Goal: Task Accomplishment & Management: Use online tool/utility

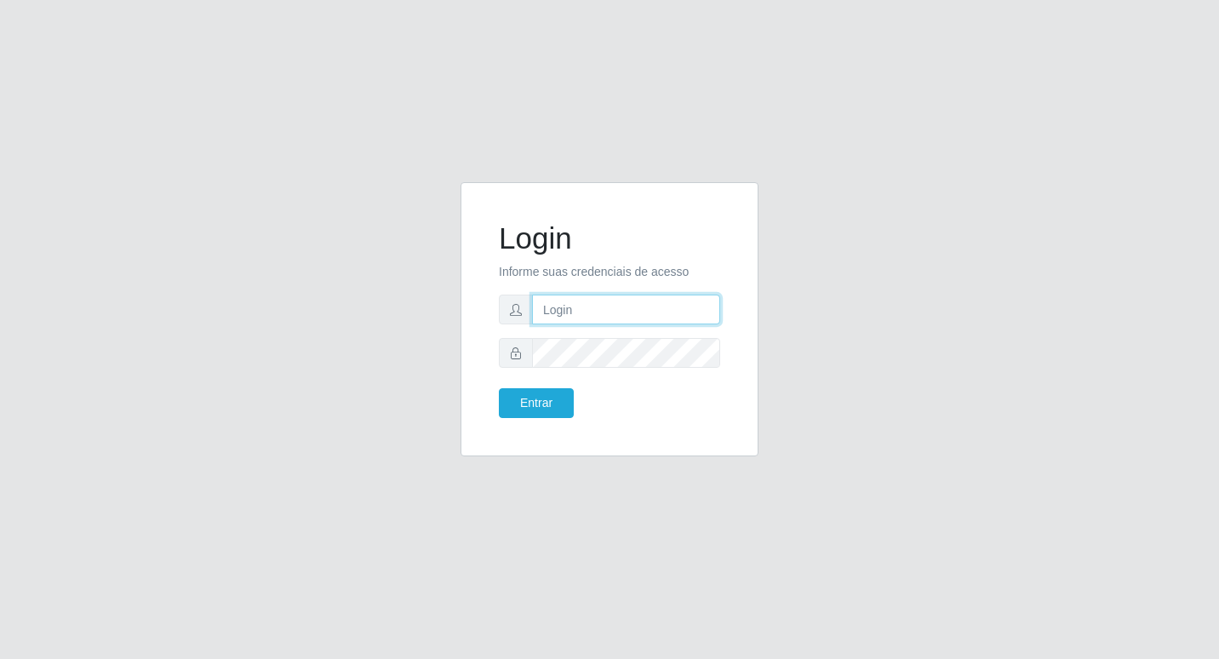
click at [628, 297] on input "text" at bounding box center [626, 309] width 188 height 30
type input "fabianabemais@b6"
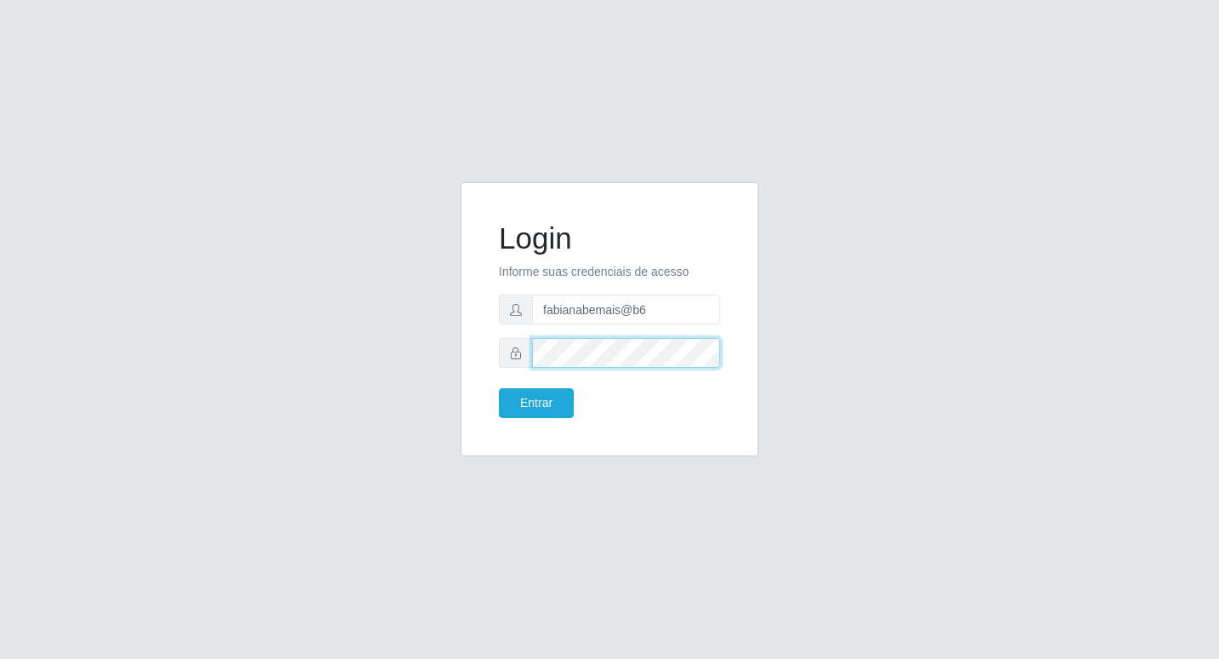
click at [499, 388] on button "Entrar" at bounding box center [536, 403] width 75 height 30
click at [489, 385] on div "Login Informe suas credenciais de acesso fabianabemais@b6 Entrar" at bounding box center [609, 318] width 255 height 231
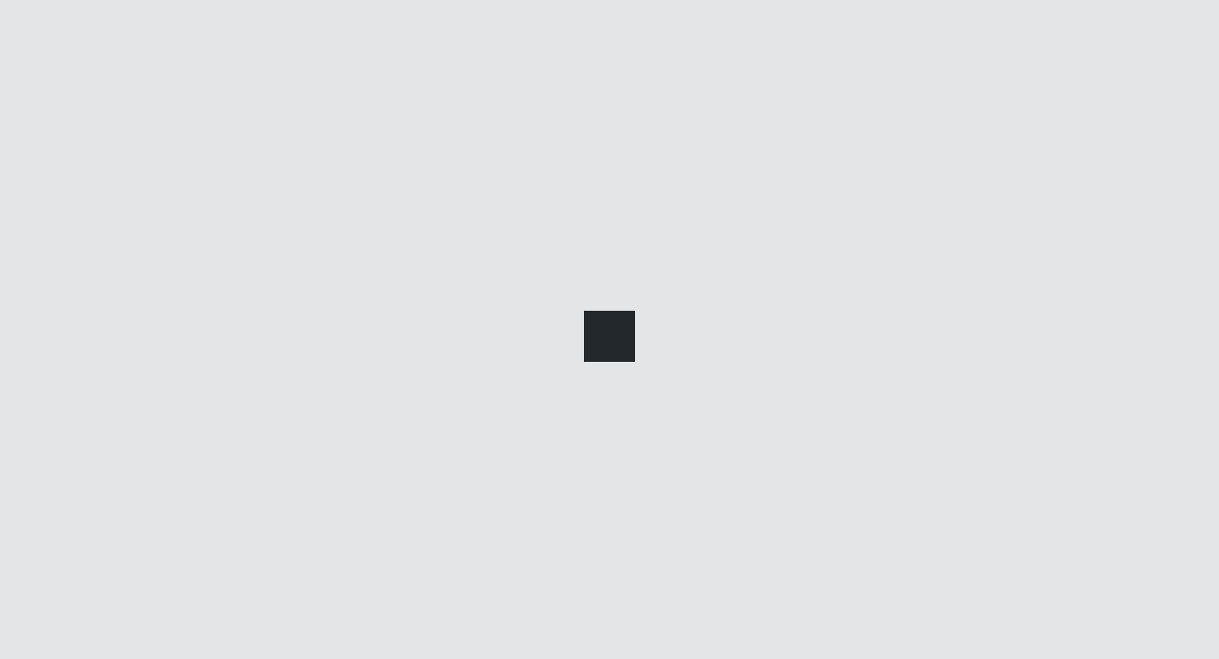
click at [540, 397] on div at bounding box center [609, 329] width 1219 height 659
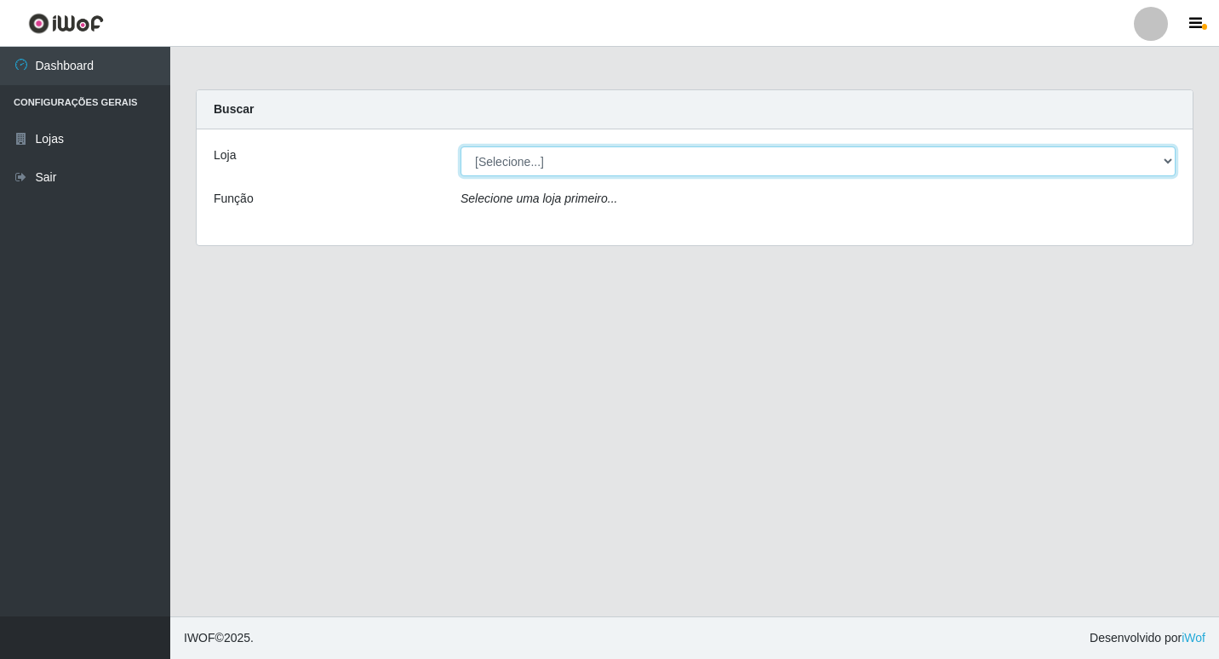
click at [569, 150] on select "[Selecione...] Bemais Supermercados - B6 Colibris" at bounding box center [817, 161] width 715 height 30
select select "406"
click at [460, 146] on select "[Selecione...] Bemais Supermercados - B6 Colibris" at bounding box center [817, 161] width 715 height 30
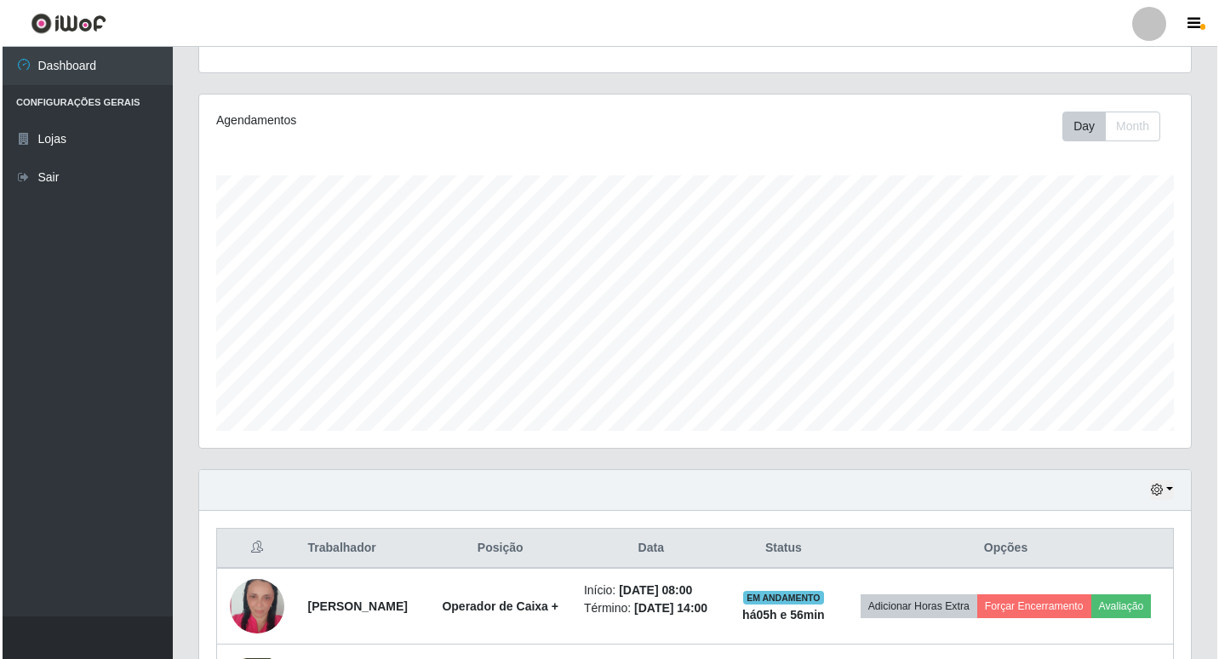
scroll to position [340, 0]
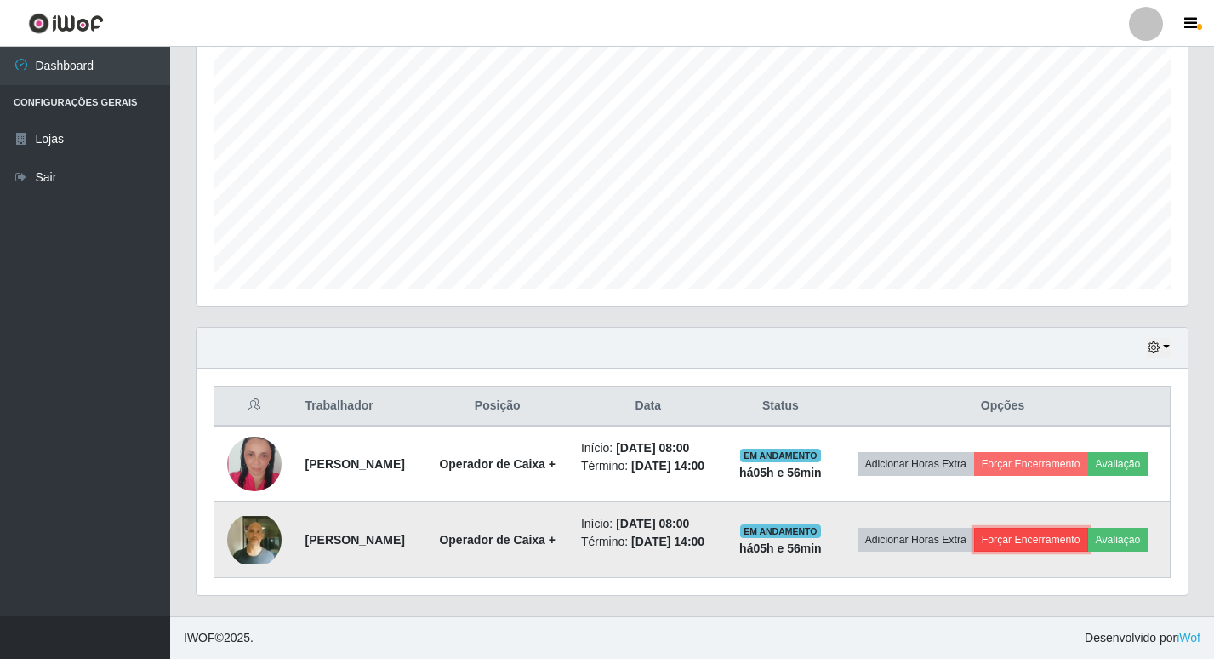
click at [1089, 528] on button "Forçar Encerramento" at bounding box center [1031, 540] width 114 height 24
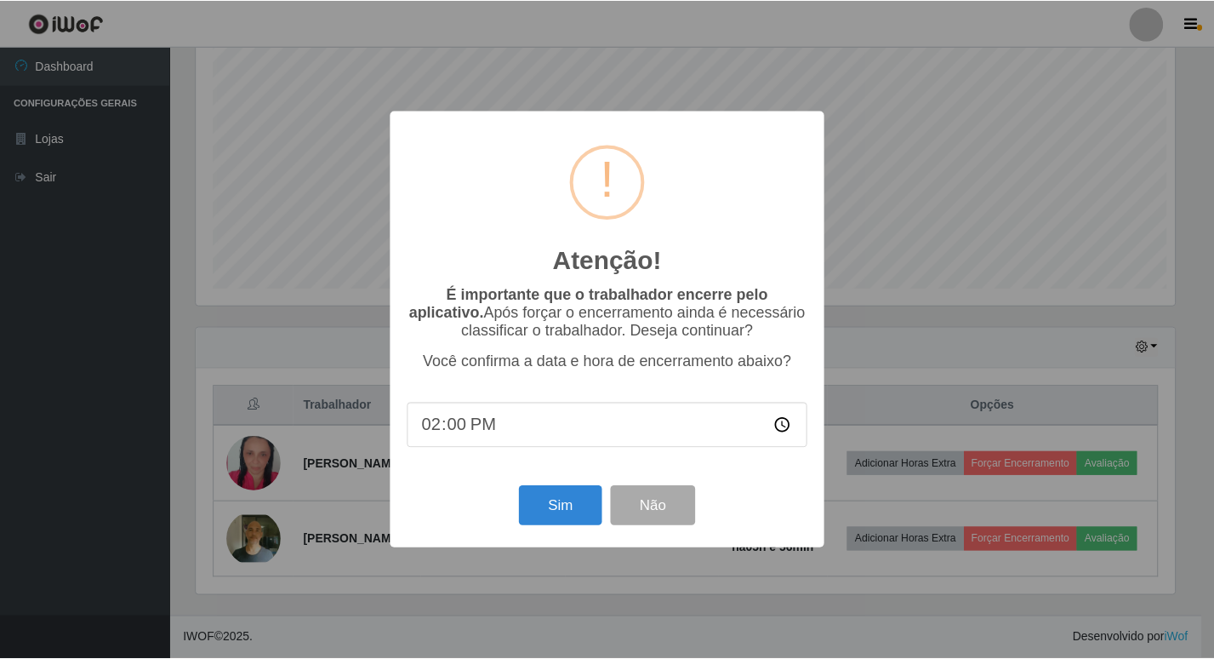
scroll to position [353, 983]
click at [563, 517] on button "Sim" at bounding box center [562, 506] width 83 height 40
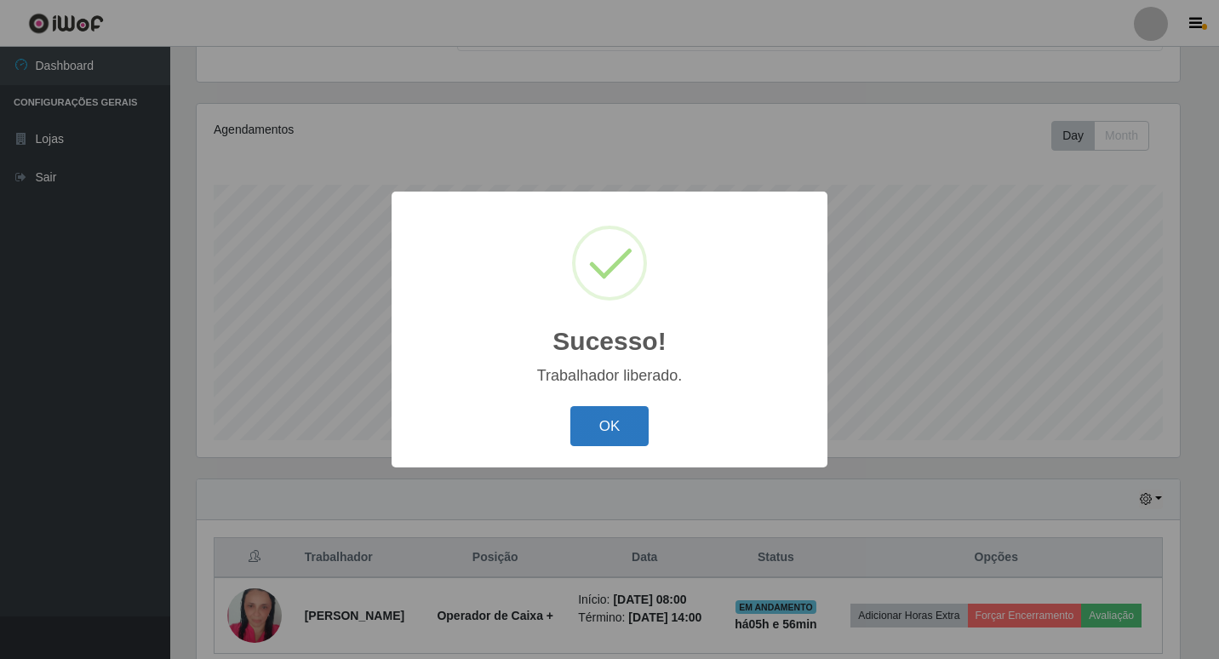
click at [592, 414] on button "OK" at bounding box center [609, 426] width 79 height 40
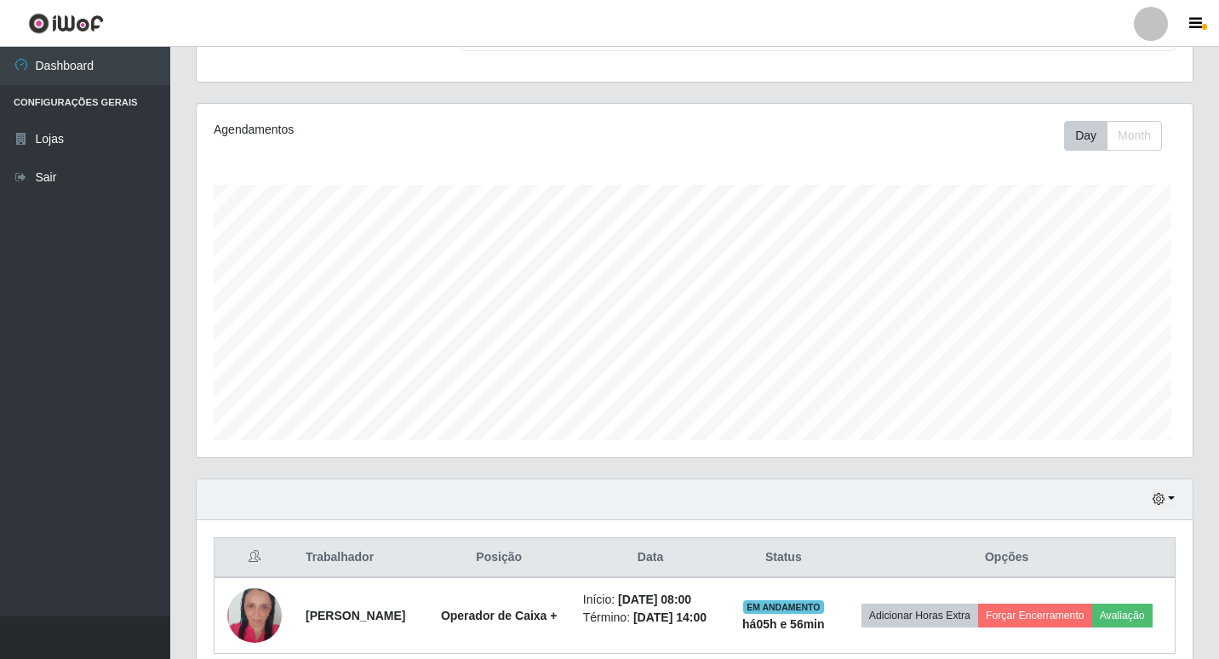
scroll to position [353, 992]
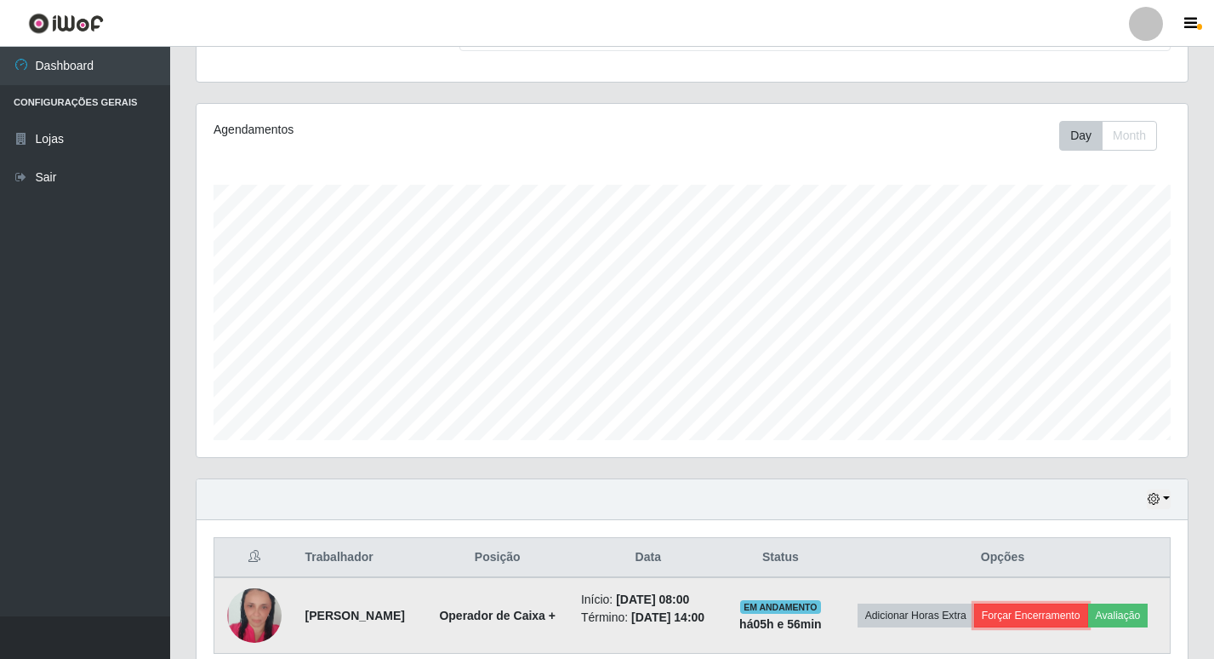
click at [1048, 615] on button "Forçar Encerramento" at bounding box center [1031, 615] width 114 height 24
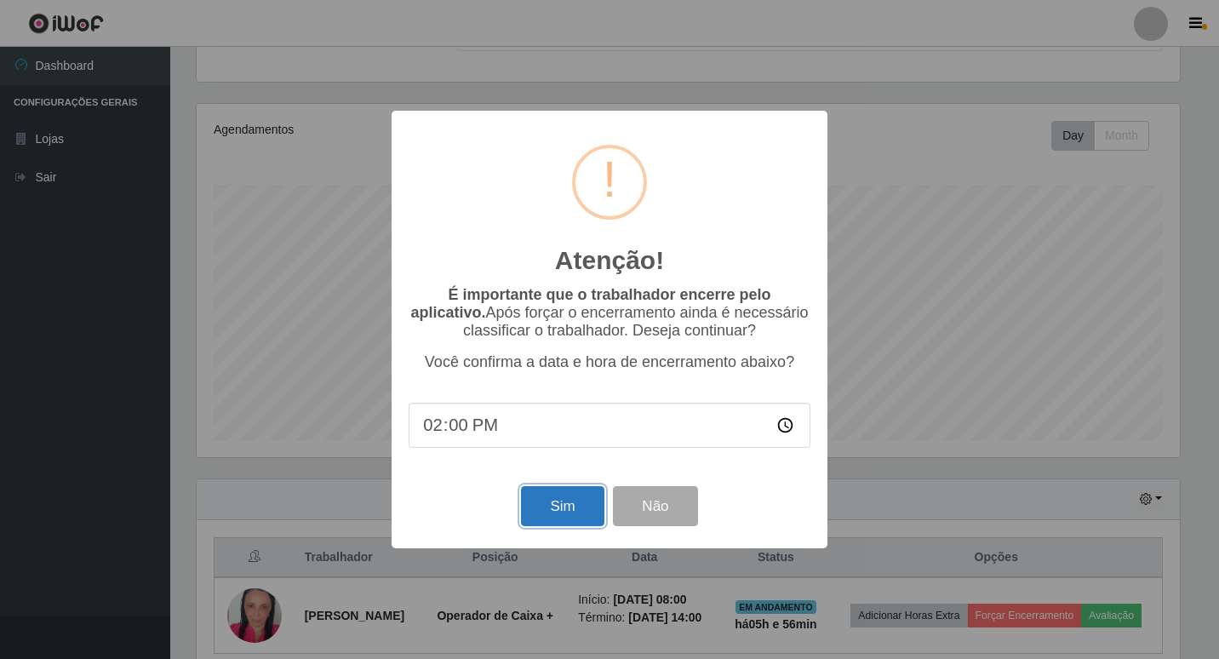
click at [540, 499] on button "Sim" at bounding box center [562, 506] width 83 height 40
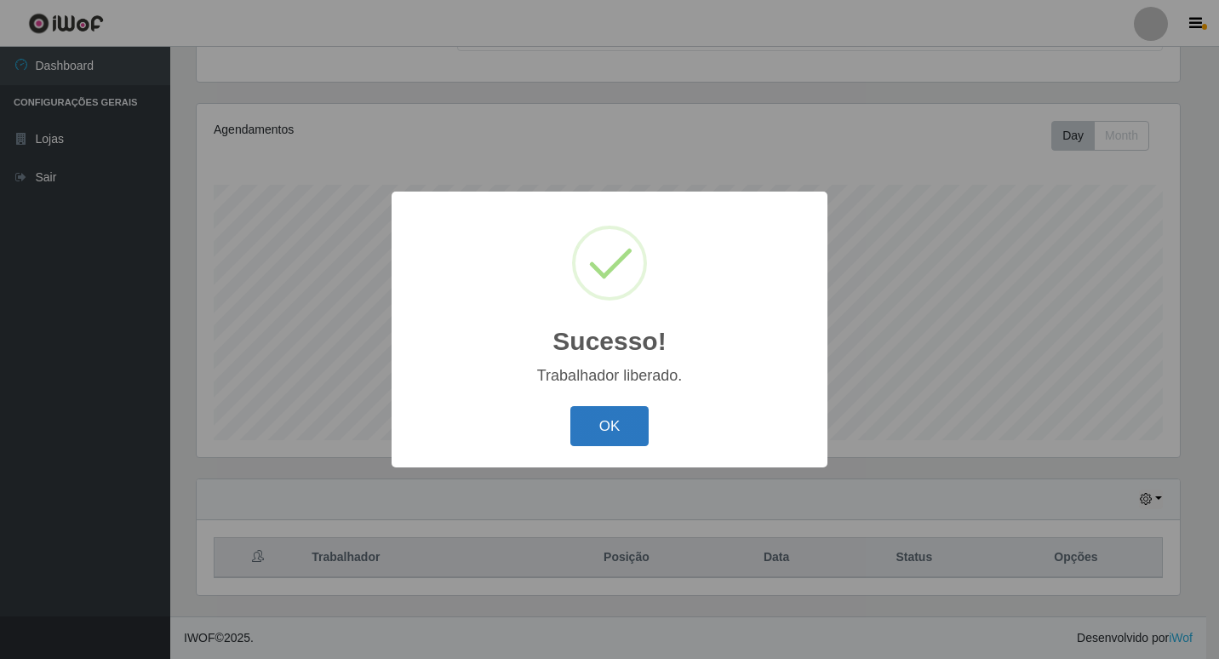
click at [631, 424] on button "OK" at bounding box center [609, 426] width 79 height 40
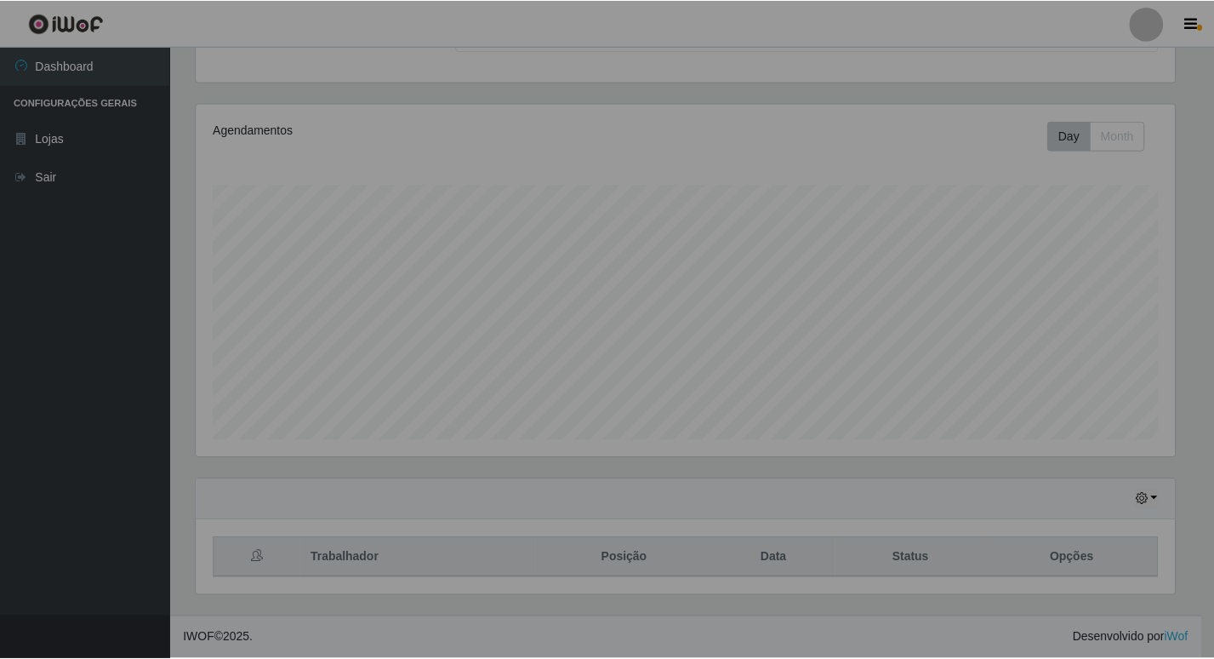
scroll to position [353, 992]
